Goal: Information Seeking & Learning: Learn about a topic

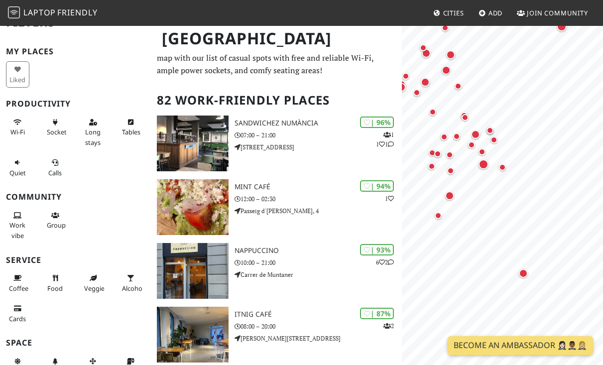
scroll to position [20, 0]
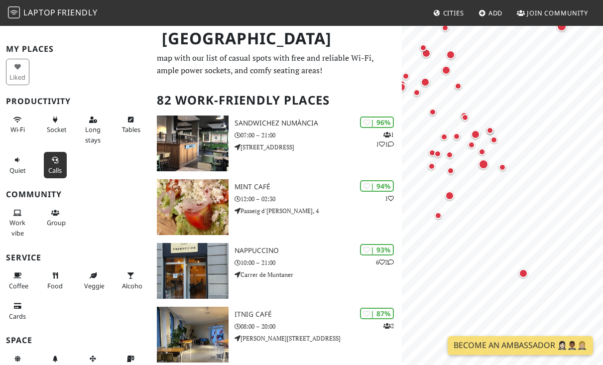
click at [50, 163] on button "Calls" at bounding box center [55, 165] width 23 height 26
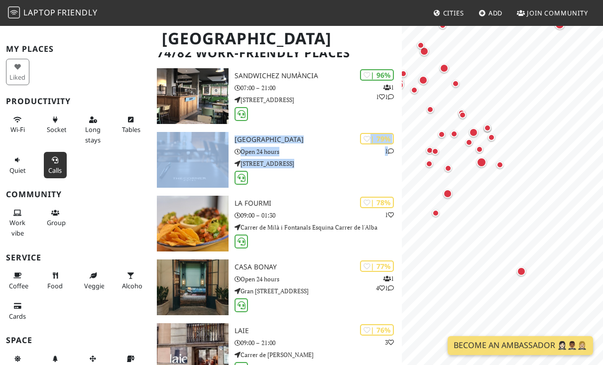
scroll to position [66, 0]
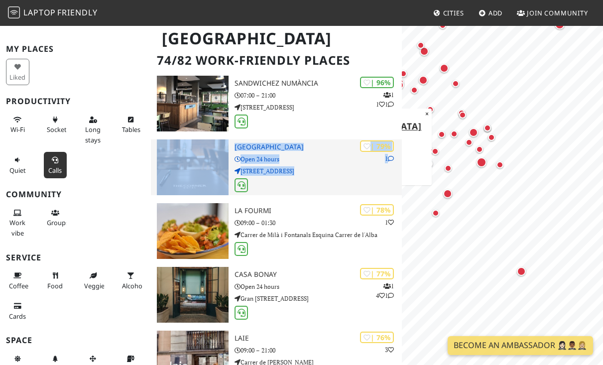
click at [390, 156] on icon at bounding box center [391, 159] width 6 height 6
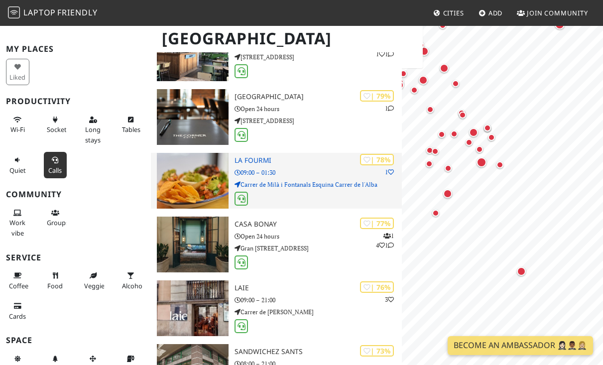
scroll to position [117, 0]
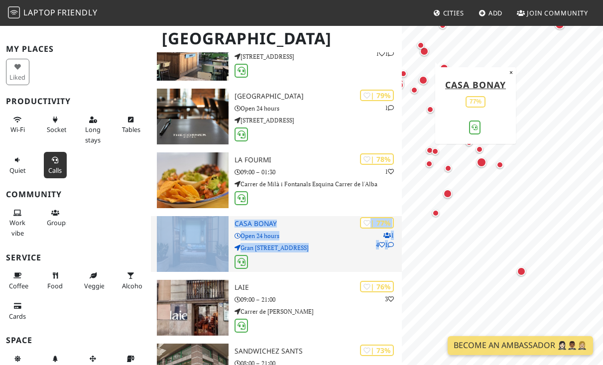
click at [289, 238] on p "Open 24 hours" at bounding box center [317, 235] width 167 height 9
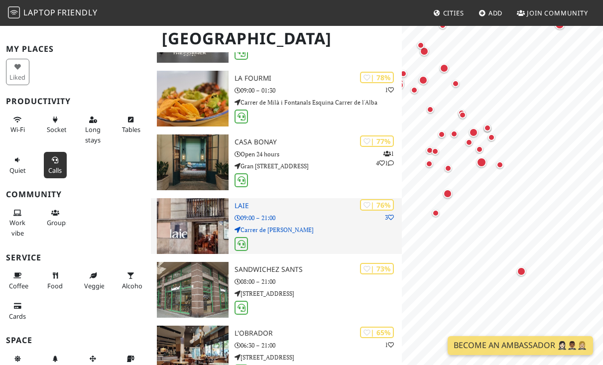
scroll to position [202, 0]
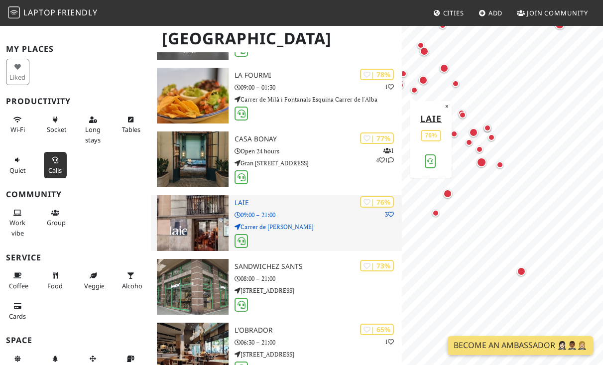
click at [300, 222] on p "Carrer de Pau Claris" at bounding box center [317, 226] width 167 height 9
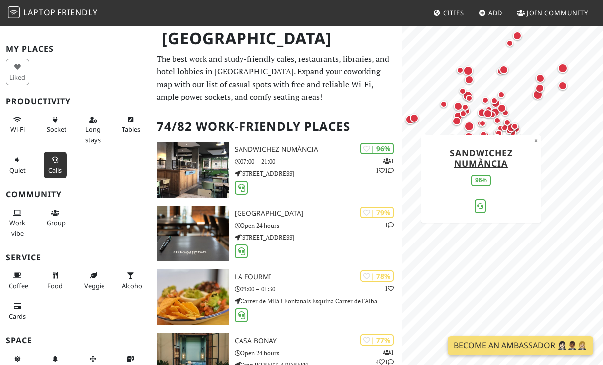
scroll to position [0, 0]
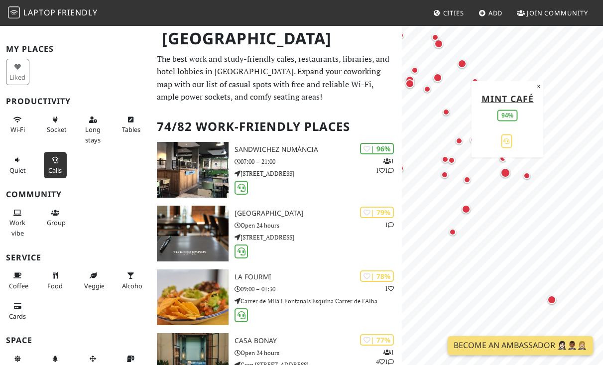
click at [506, 173] on div "Map marker" at bounding box center [505, 173] width 10 height 10
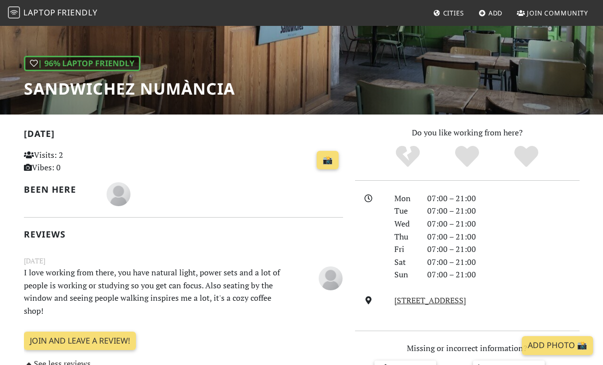
scroll to position [120, 0]
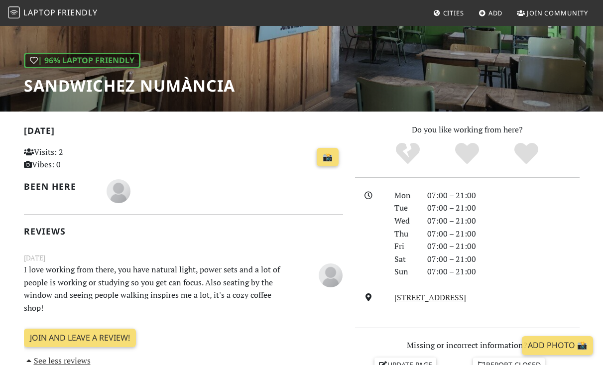
click at [165, 283] on p "I love working from there, you have natural light, power sets and a lot of peop…" at bounding box center [156, 288] width 276 height 51
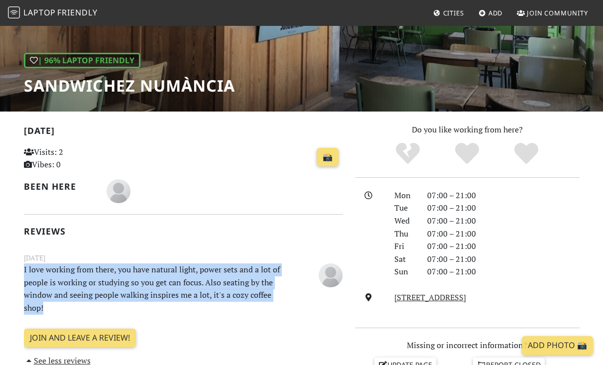
click at [165, 283] on p "I love working from there, you have natural light, power sets and a lot of peop…" at bounding box center [156, 288] width 276 height 51
click at [190, 283] on p "I love working from there, you have natural light, power sets and a lot of peop…" at bounding box center [156, 288] width 276 height 51
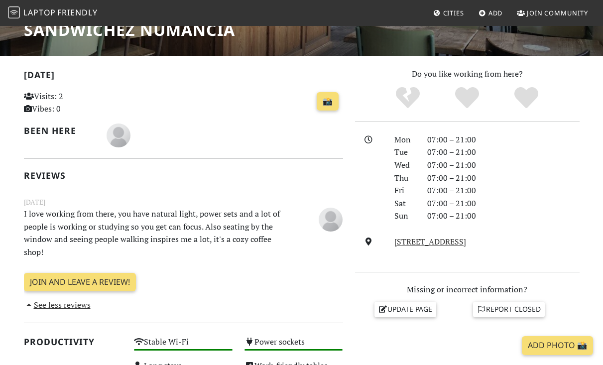
scroll to position [179, 0]
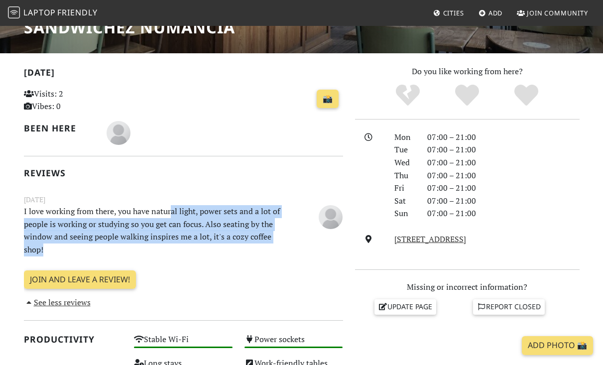
drag, startPoint x: 168, startPoint y: 212, endPoint x: 172, endPoint y: 242, distance: 29.6
click at [172, 242] on p "I love working from there, you have natural light, power sets and a lot of peop…" at bounding box center [156, 230] width 276 height 51
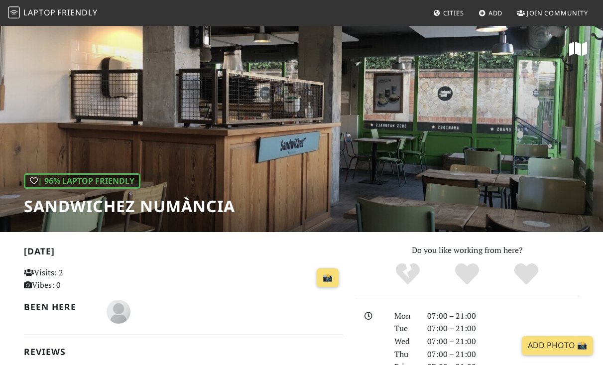
scroll to position [0, 0]
click at [72, 207] on h1 "SandwiChez Numància" at bounding box center [129, 206] width 211 height 19
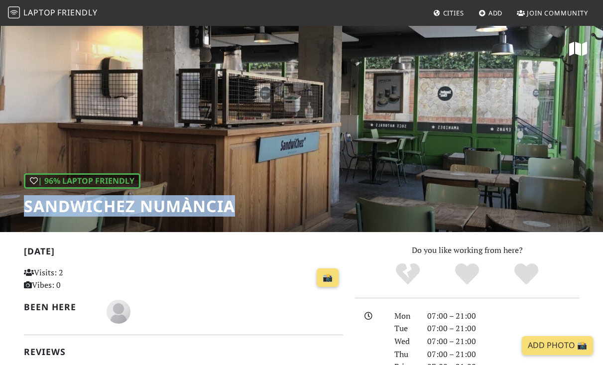
click at [72, 207] on h1 "SandwiChez Numància" at bounding box center [129, 206] width 211 height 19
copy div "SandwiChez Numància"
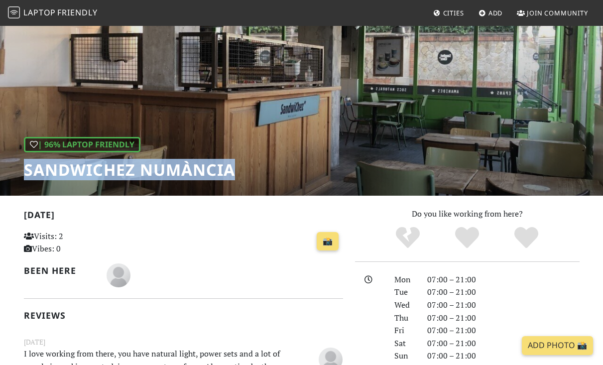
scroll to position [43, 0]
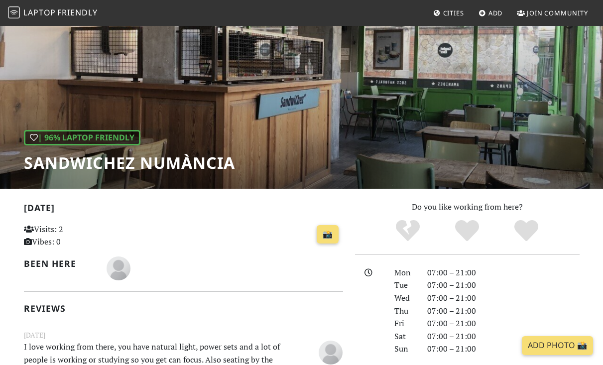
click at [540, 0] on nav "Laptop Friendly Cities Add Join Community" at bounding box center [301, 13] width 603 height 26
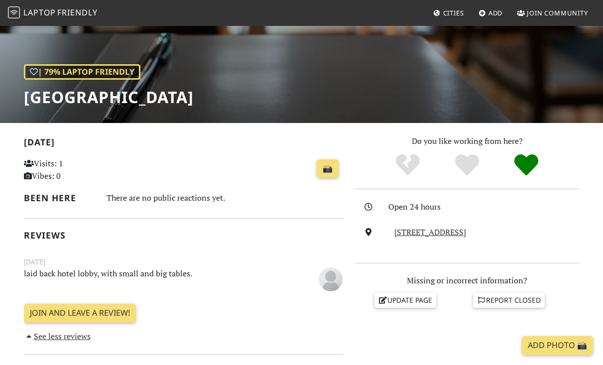
scroll to position [110, 0]
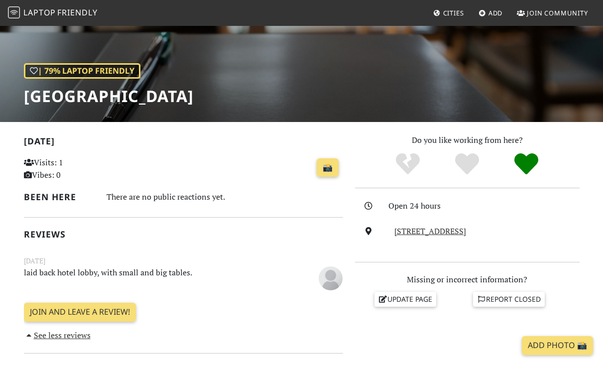
click at [87, 99] on h1 "[GEOGRAPHIC_DATA]" at bounding box center [109, 96] width 170 height 19
click at [87, 99] on h1 "The Corner Hotel" at bounding box center [109, 96] width 170 height 19
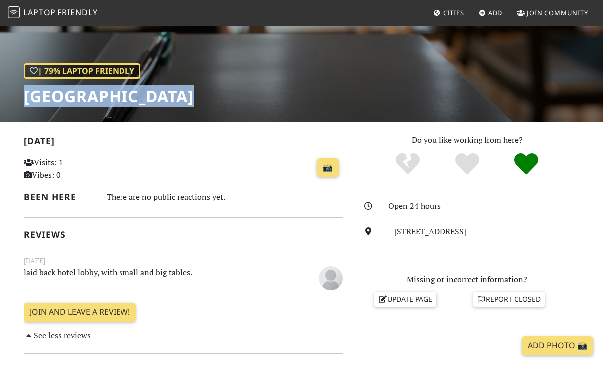
click at [87, 99] on h1 "The Corner Hotel" at bounding box center [109, 96] width 170 height 19
copy div "The Corner Hotel"
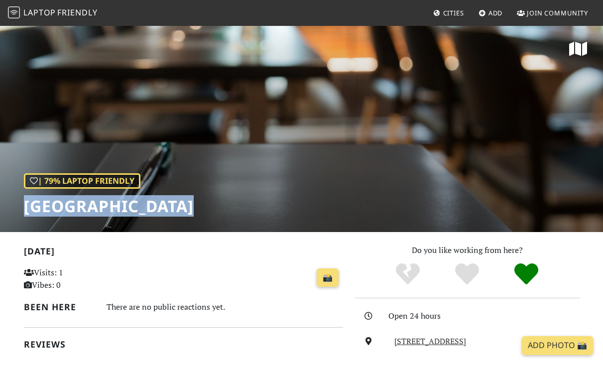
scroll to position [0, 0]
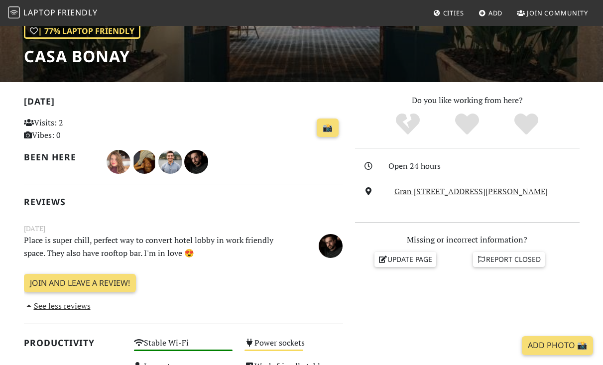
scroll to position [157, 0]
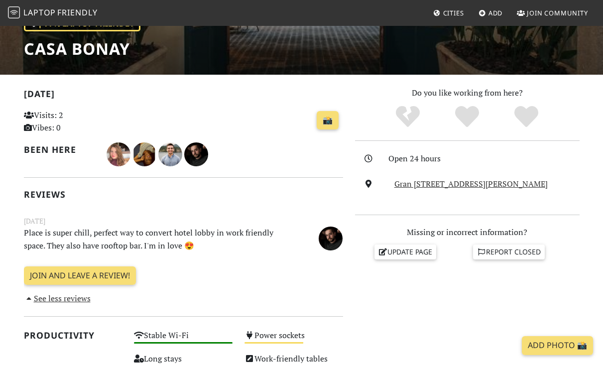
click at [132, 237] on p "Place is super chill, perfect way to convert hotel lobby in work friendly space…" at bounding box center [156, 238] width 276 height 25
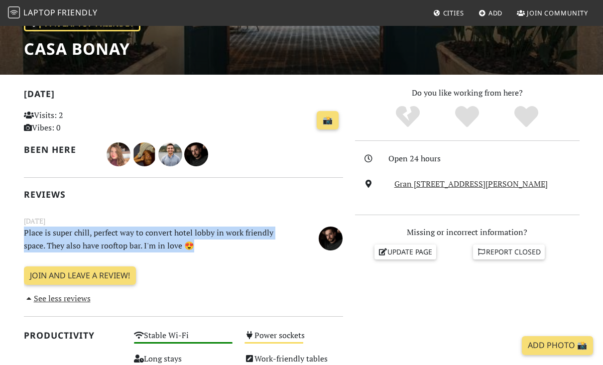
click at [132, 237] on p "Place is super chill, perfect way to convert hotel lobby in work friendly space…" at bounding box center [156, 238] width 276 height 25
click at [144, 237] on p "Place is super chill, perfect way to convert hotel lobby in work friendly space…" at bounding box center [156, 238] width 276 height 25
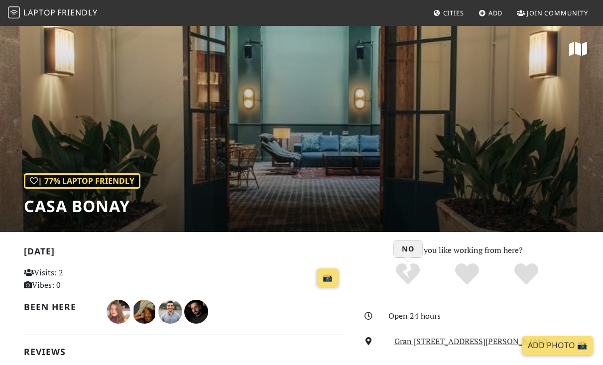
scroll to position [0, 0]
click at [51, 201] on h1 "Casa Bonay" at bounding box center [82, 206] width 116 height 19
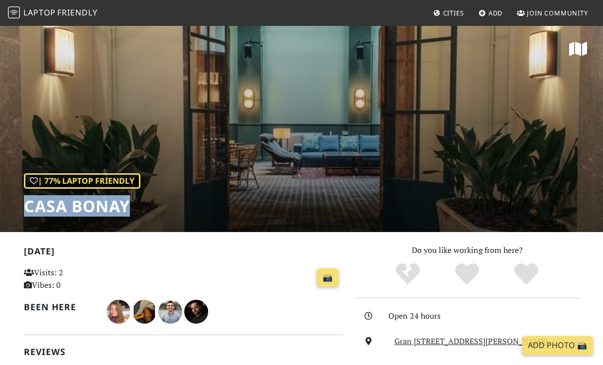
click at [51, 201] on h1 "Casa Bonay" at bounding box center [82, 206] width 116 height 19
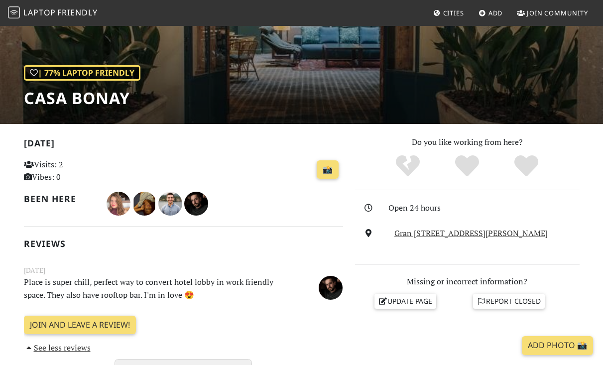
scroll to position [109, 0]
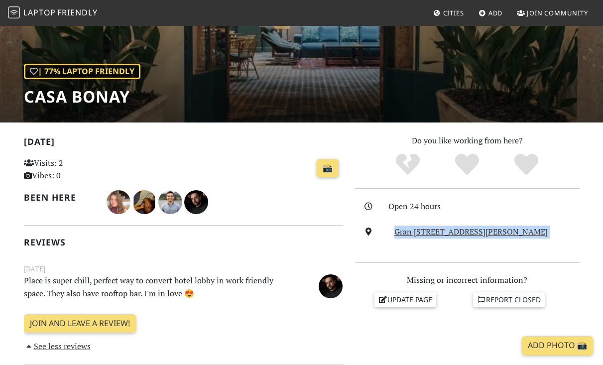
drag, startPoint x: 456, startPoint y: 255, endPoint x: 387, endPoint y: 230, distance: 73.3
click at [387, 230] on div "Open 24 hours [STREET_ADDRESS][PERSON_NAME]" at bounding box center [467, 225] width 224 height 51
copy div "Gran Via de les Corts Catalanes, 700, 08010, Barcelona"
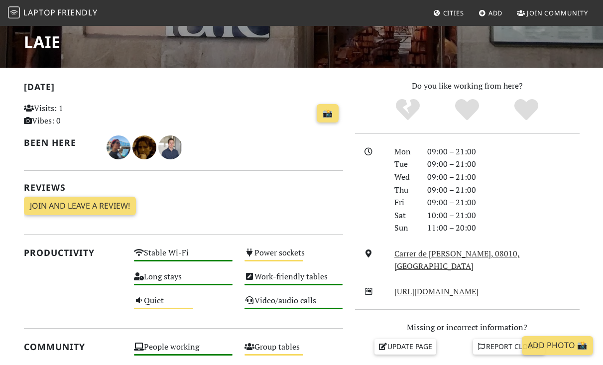
scroll to position [174, 0]
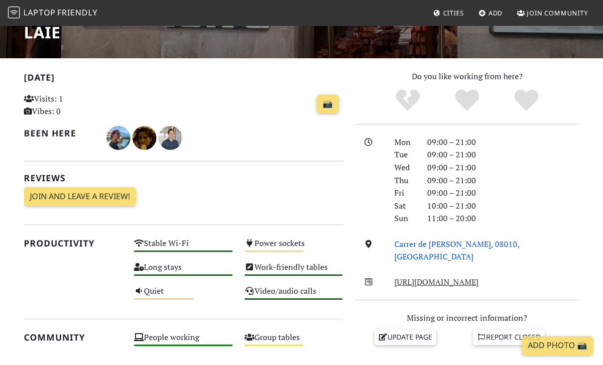
click at [420, 240] on link "Carrer de Pau Claris, 08010, Barcelona" at bounding box center [456, 250] width 125 height 24
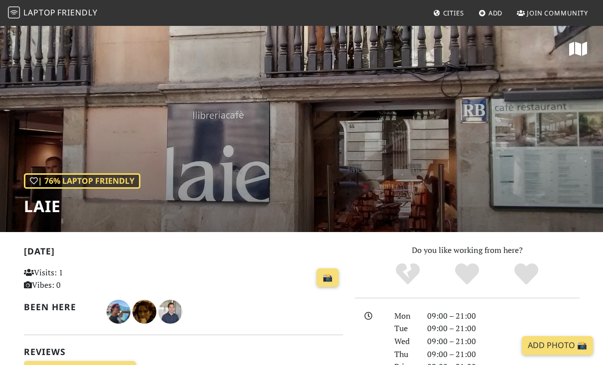
scroll to position [0, 0]
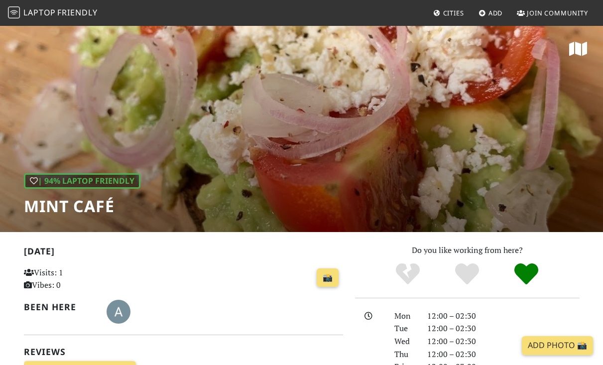
click at [462, 0] on nav "Laptop Friendly Cities Add Join Community" at bounding box center [301, 13] width 603 height 26
